Goal: Information Seeking & Learning: Learn about a topic

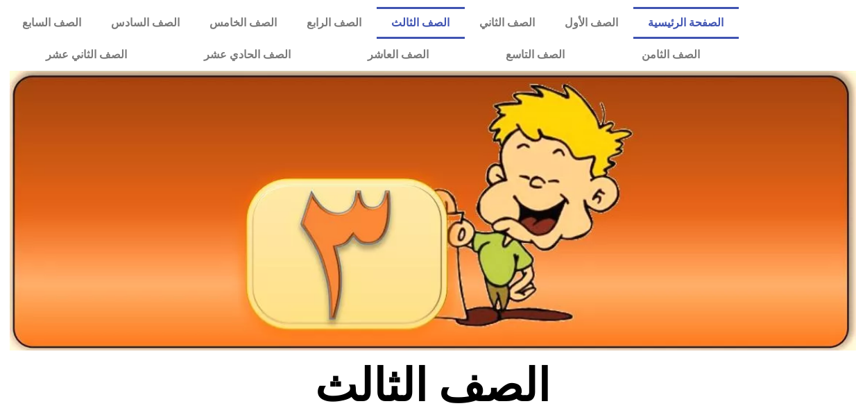
click at [696, 13] on link "الصفحة الرئيسية" at bounding box center [686, 23] width 105 height 32
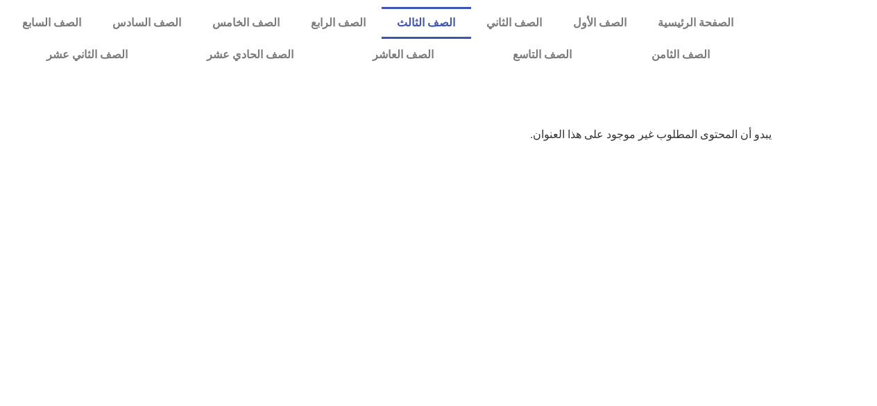
click at [445, 26] on font "الصف الثالث" at bounding box center [426, 22] width 58 height 13
click at [456, 24] on link "الصف الثالث" at bounding box center [427, 23] width 90 height 32
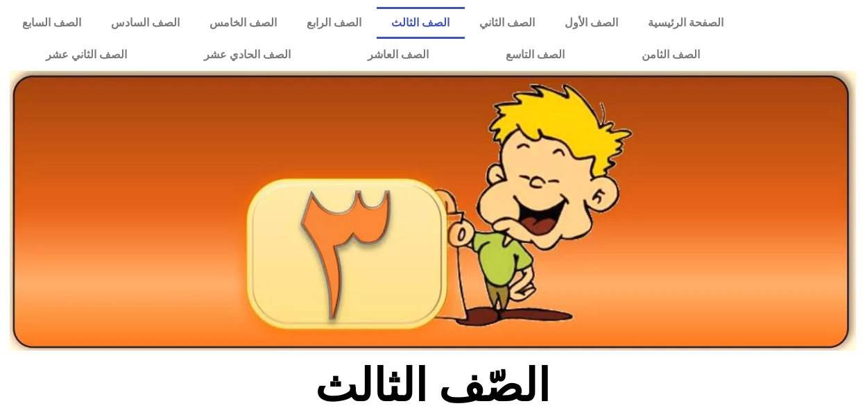
click at [456, 24] on link "الصف الثالث" at bounding box center [421, 23] width 88 height 32
click at [711, 18] on link "الصفحة الرئيسية" at bounding box center [686, 23] width 105 height 32
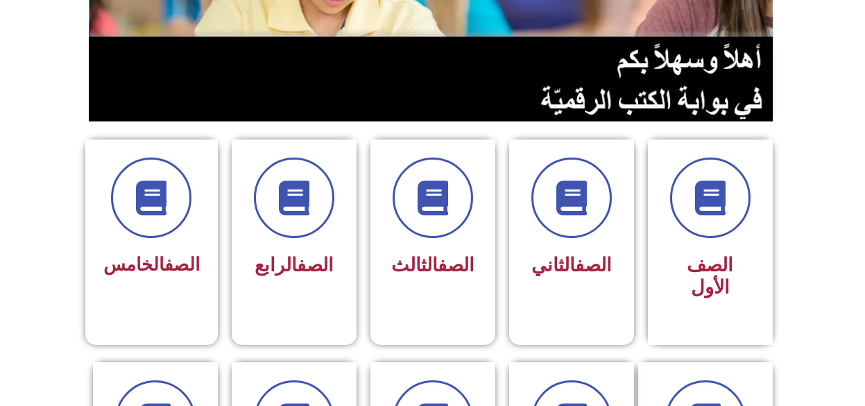
scroll to position [278, 0]
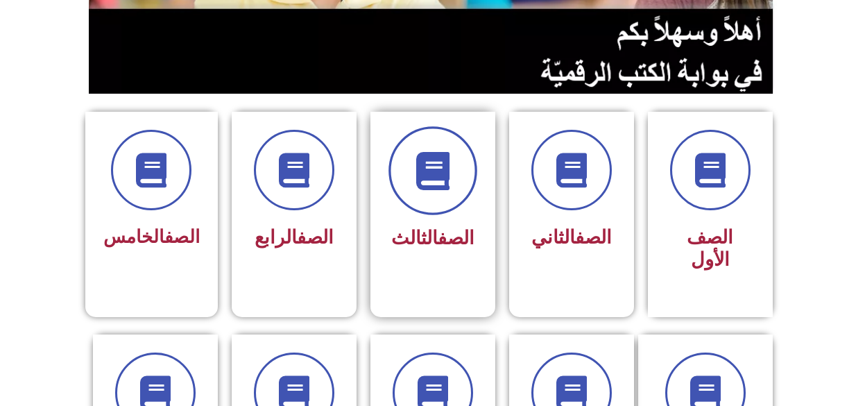
click at [420, 209] on span at bounding box center [433, 170] width 89 height 89
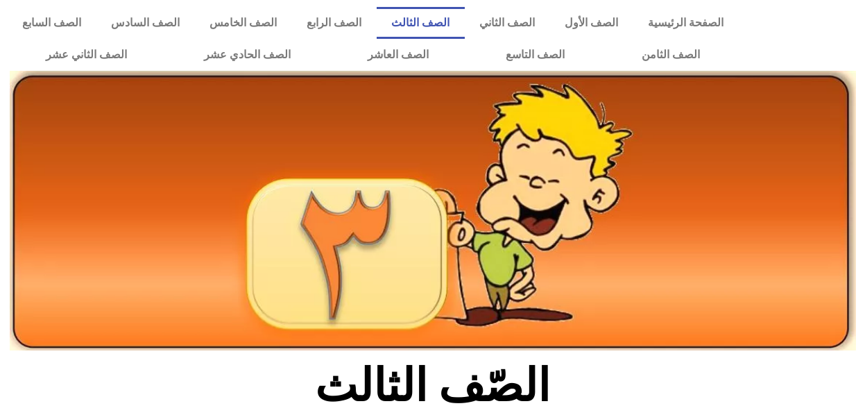
click at [454, 14] on link "الصف الثالث" at bounding box center [421, 23] width 88 height 32
click at [668, 24] on link "الصفحة الرئيسية" at bounding box center [686, 23] width 105 height 32
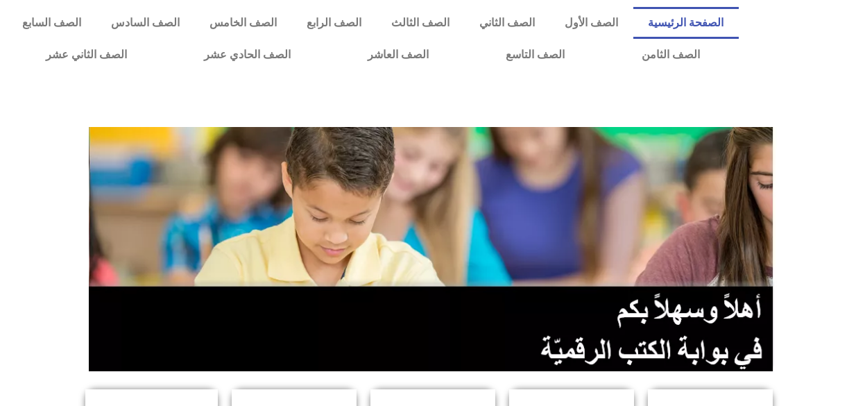
click at [687, 22] on link "الصفحة الرئيسية" at bounding box center [686, 23] width 105 height 32
click at [459, 26] on link "الصف الثالث" at bounding box center [421, 23] width 88 height 32
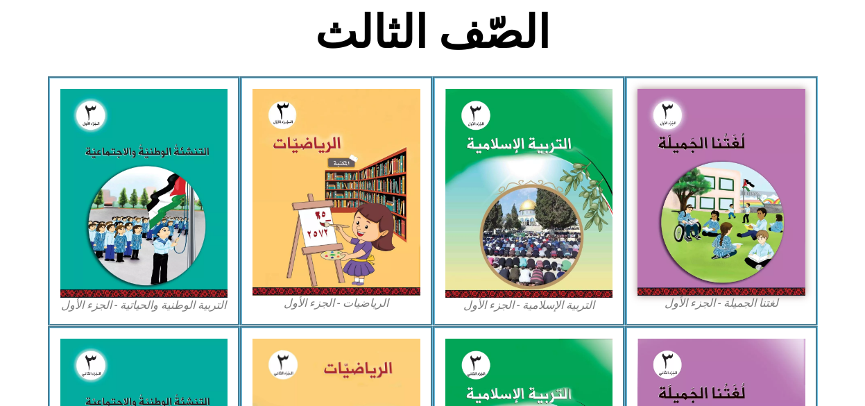
scroll to position [361, 0]
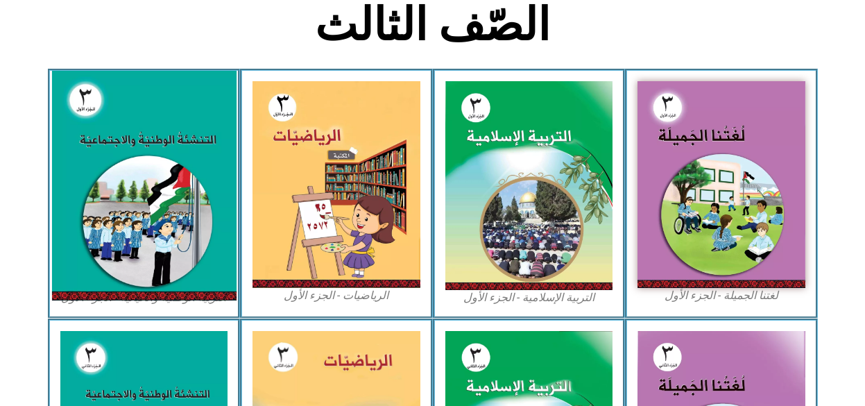
click at [117, 128] on img at bounding box center [143, 186] width 185 height 230
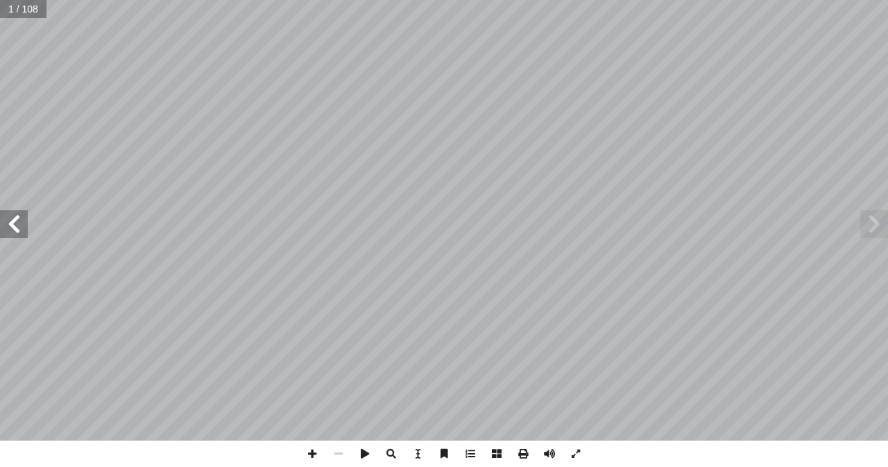
click at [12, 225] on span at bounding box center [14, 224] width 28 height 28
click at [313, 405] on span at bounding box center [312, 454] width 26 height 26
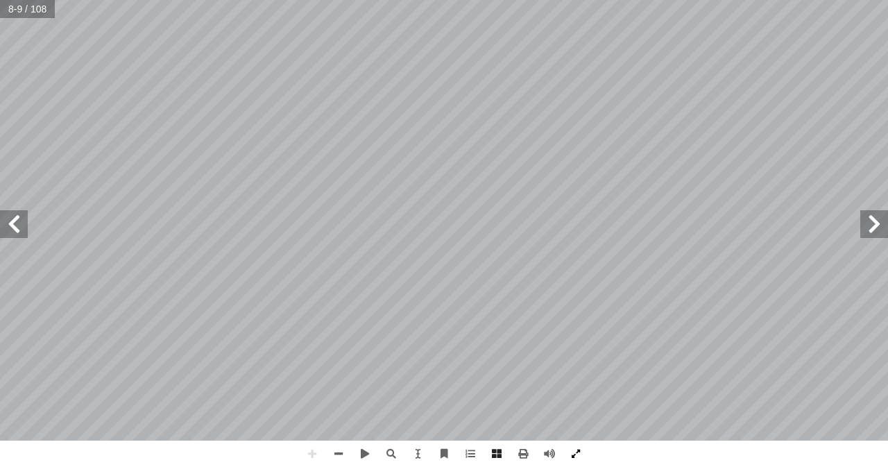
click at [575, 405] on span at bounding box center [576, 454] width 26 height 26
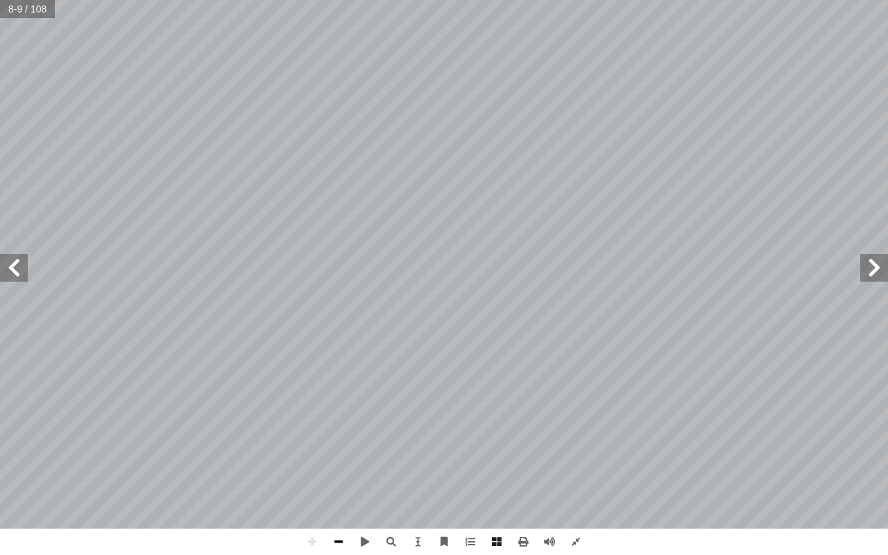
click at [340, 405] on span at bounding box center [338, 542] width 26 height 26
click at [872, 272] on span at bounding box center [874, 268] width 28 height 28
click at [19, 266] on span at bounding box center [14, 268] width 28 height 28
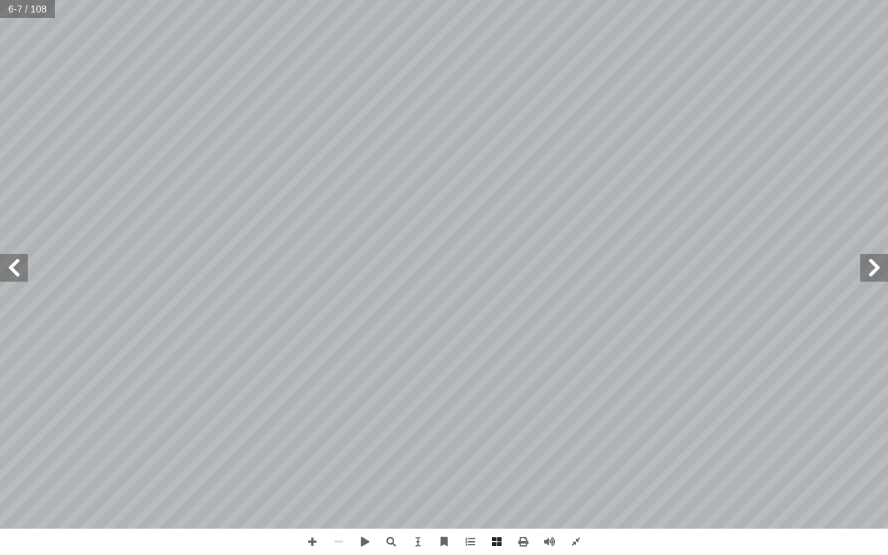
click at [19, 265] on span at bounding box center [14, 268] width 28 height 28
click at [10, 272] on span at bounding box center [14, 268] width 28 height 28
click at [876, 275] on span at bounding box center [874, 268] width 28 height 28
click at [15, 272] on span at bounding box center [14, 268] width 28 height 28
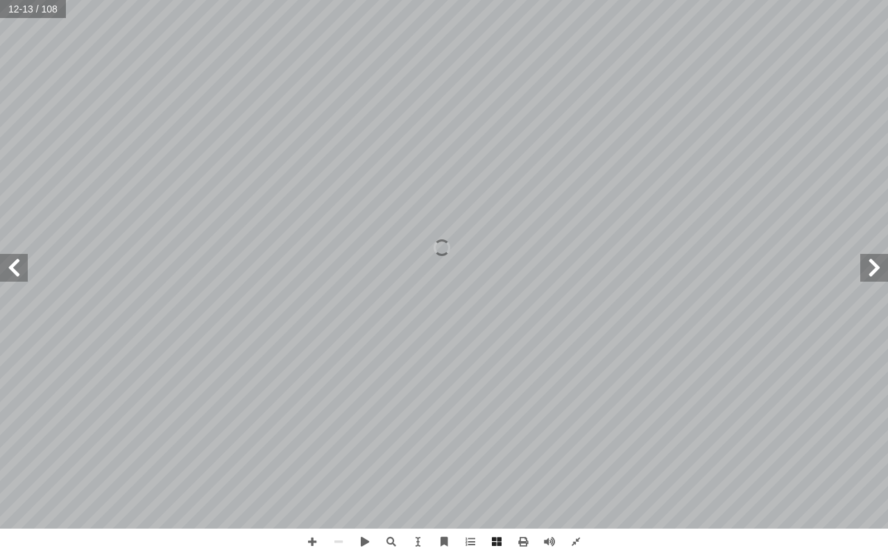
click at [15, 272] on span at bounding box center [14, 268] width 28 height 28
click at [869, 263] on span at bounding box center [874, 268] width 28 height 28
